Goal: Task Accomplishment & Management: Use online tool/utility

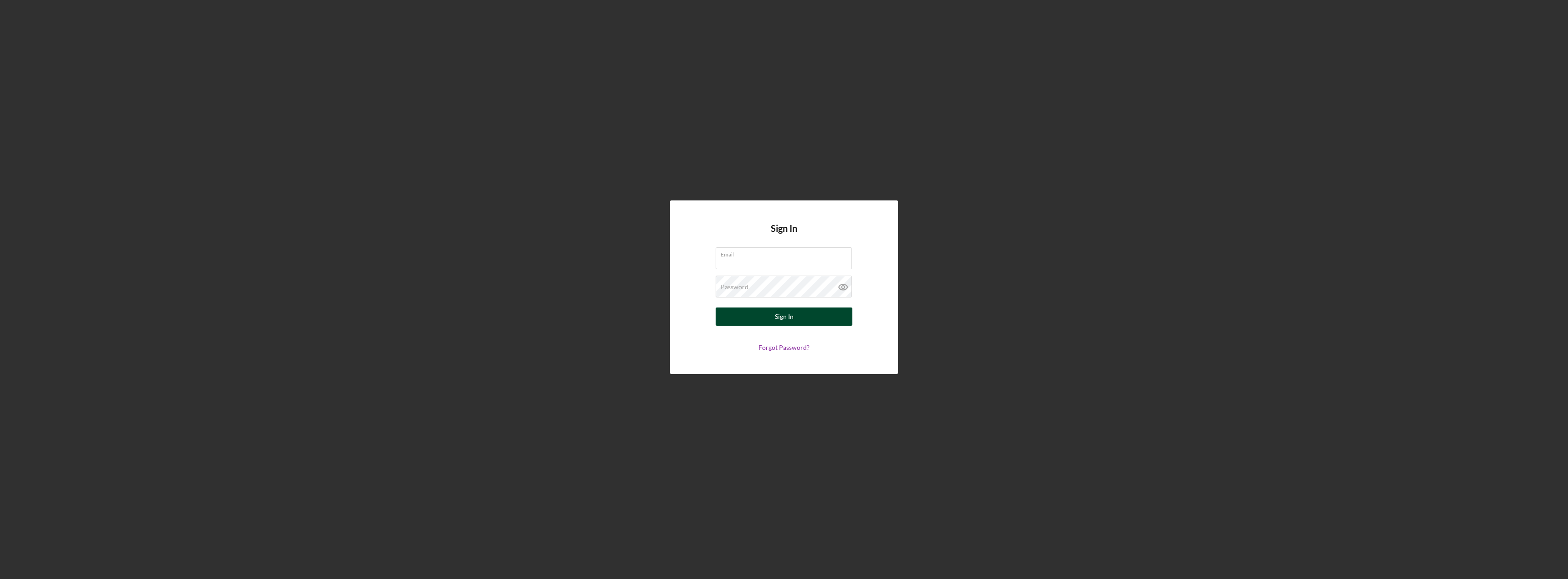
type input "[EMAIL_ADDRESS][DOMAIN_NAME]"
click at [794, 318] on button "Sign In" at bounding box center [784, 316] width 137 height 18
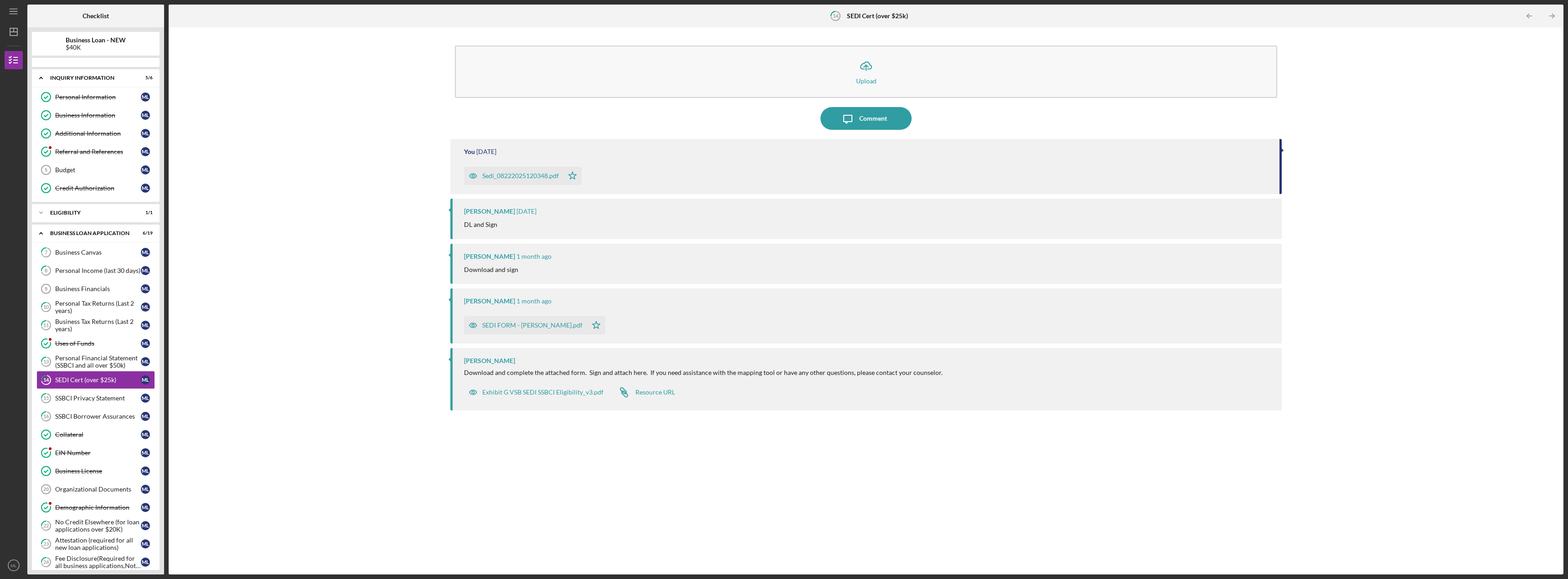
scroll to position [61, 0]
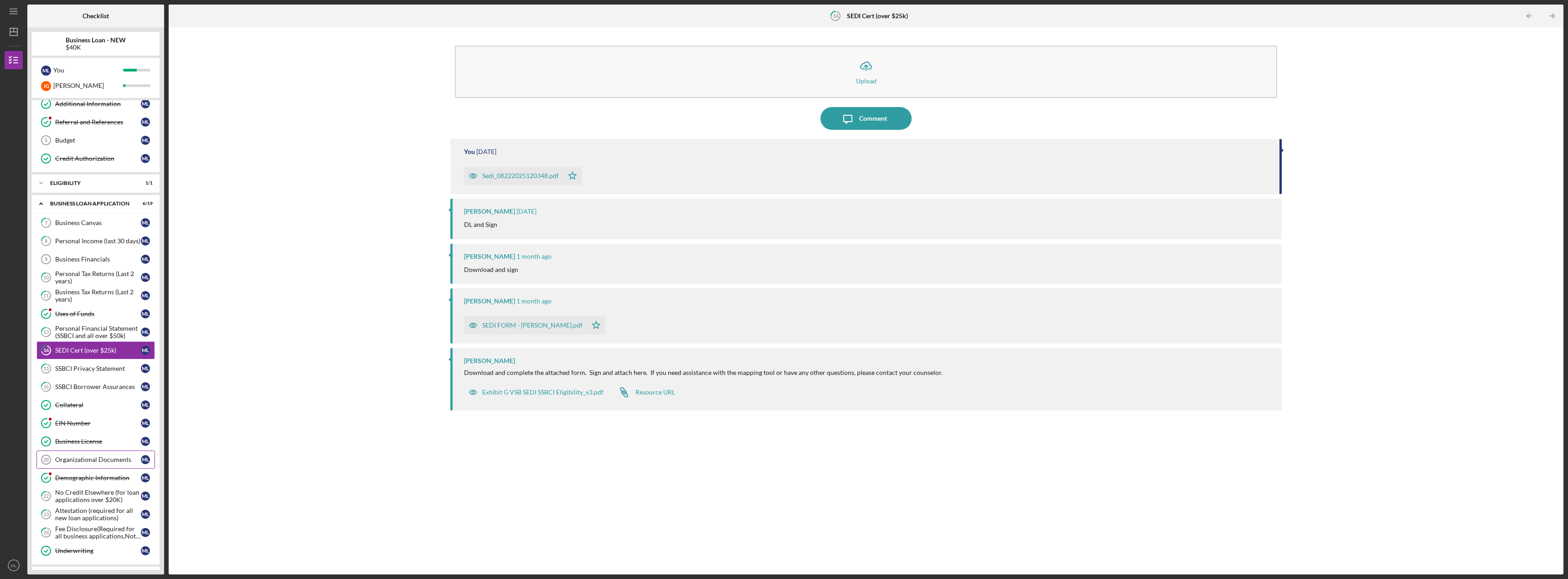
click at [88, 458] on div "Organizational Documents" at bounding box center [98, 460] width 86 height 7
